Goal: Transaction & Acquisition: Subscribe to service/newsletter

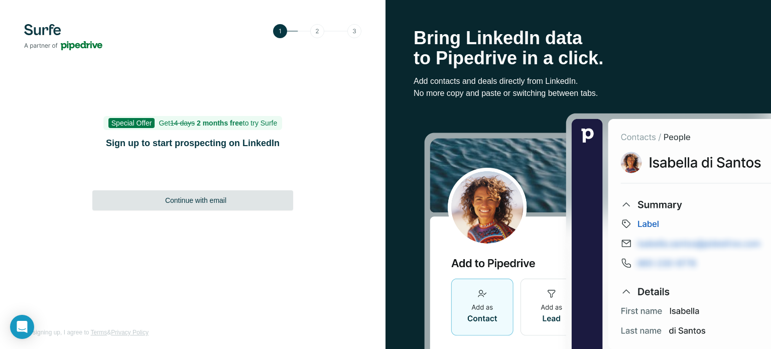
click at [207, 198] on span "Continue with email" at bounding box center [195, 200] width 61 height 10
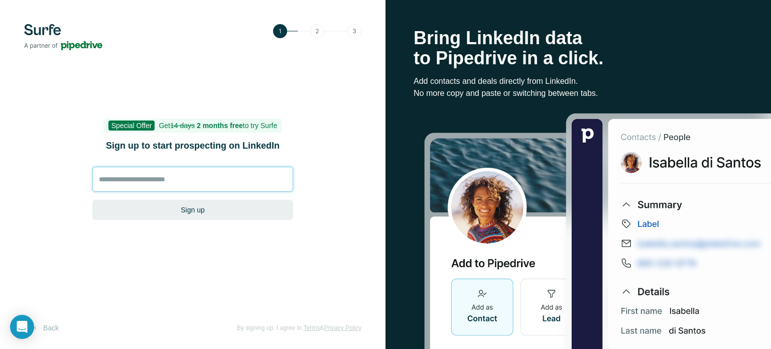
click at [144, 177] on input at bounding box center [192, 179] width 201 height 25
type input "**********"
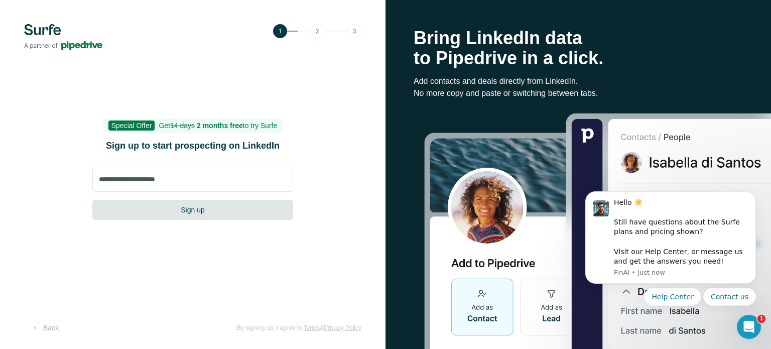
click at [198, 213] on button "Sign up" at bounding box center [192, 210] width 201 height 20
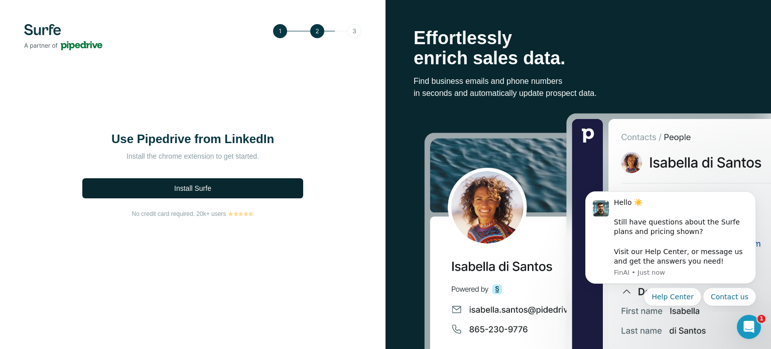
click at [205, 186] on span "Install Surfe" at bounding box center [192, 188] width 37 height 10
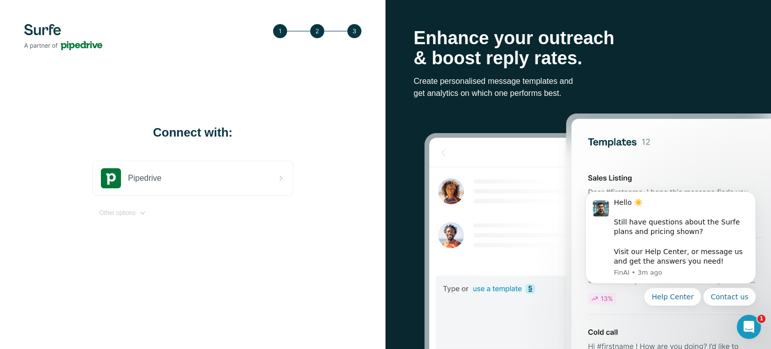
drag, startPoint x: 634, startPoint y: 0, endPoint x: 307, endPoint y: 122, distance: 349.1
click at [309, 124] on div "Connect with: Pipedrive Other options" at bounding box center [192, 174] width 385 height 349
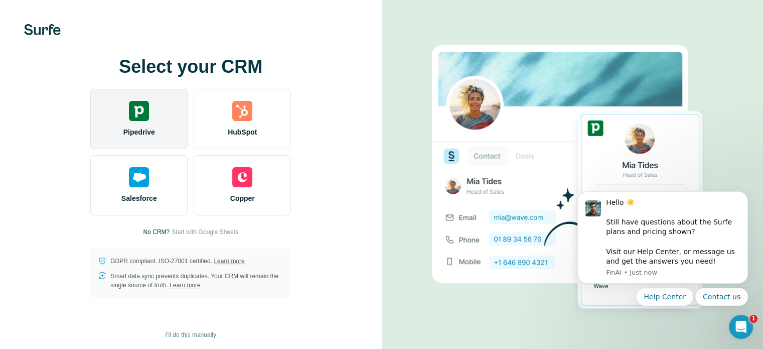
click at [161, 118] on div "Pipedrive" at bounding box center [138, 119] width 97 height 60
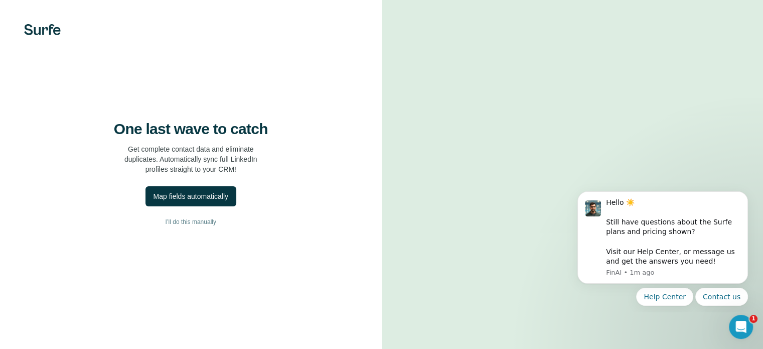
click at [725, 106] on video at bounding box center [573, 174] width 326 height 163
click at [189, 201] on div "Map fields automatically" at bounding box center [191, 196] width 75 height 10
